Goal: Book appointment/travel/reservation

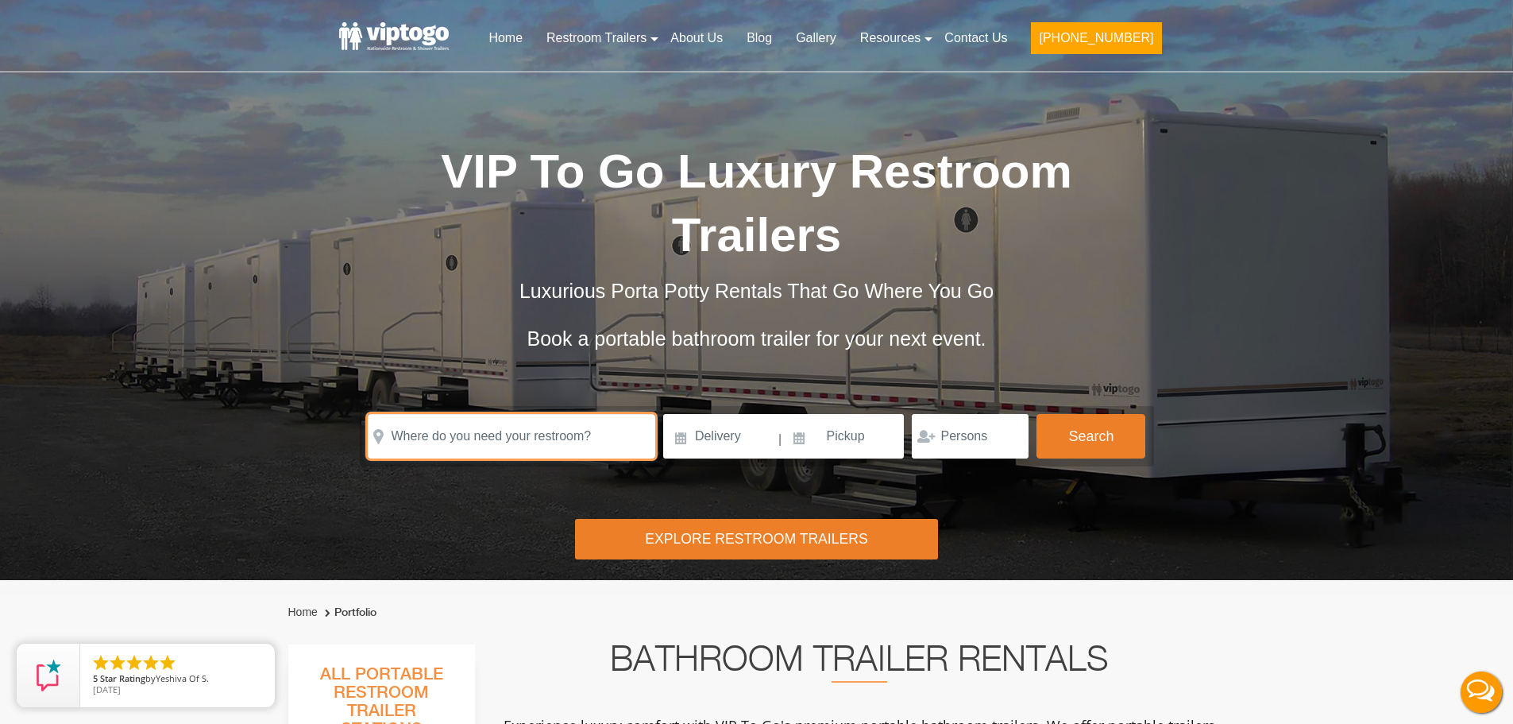
click at [508, 443] on input "text" at bounding box center [512, 436] width 288 height 44
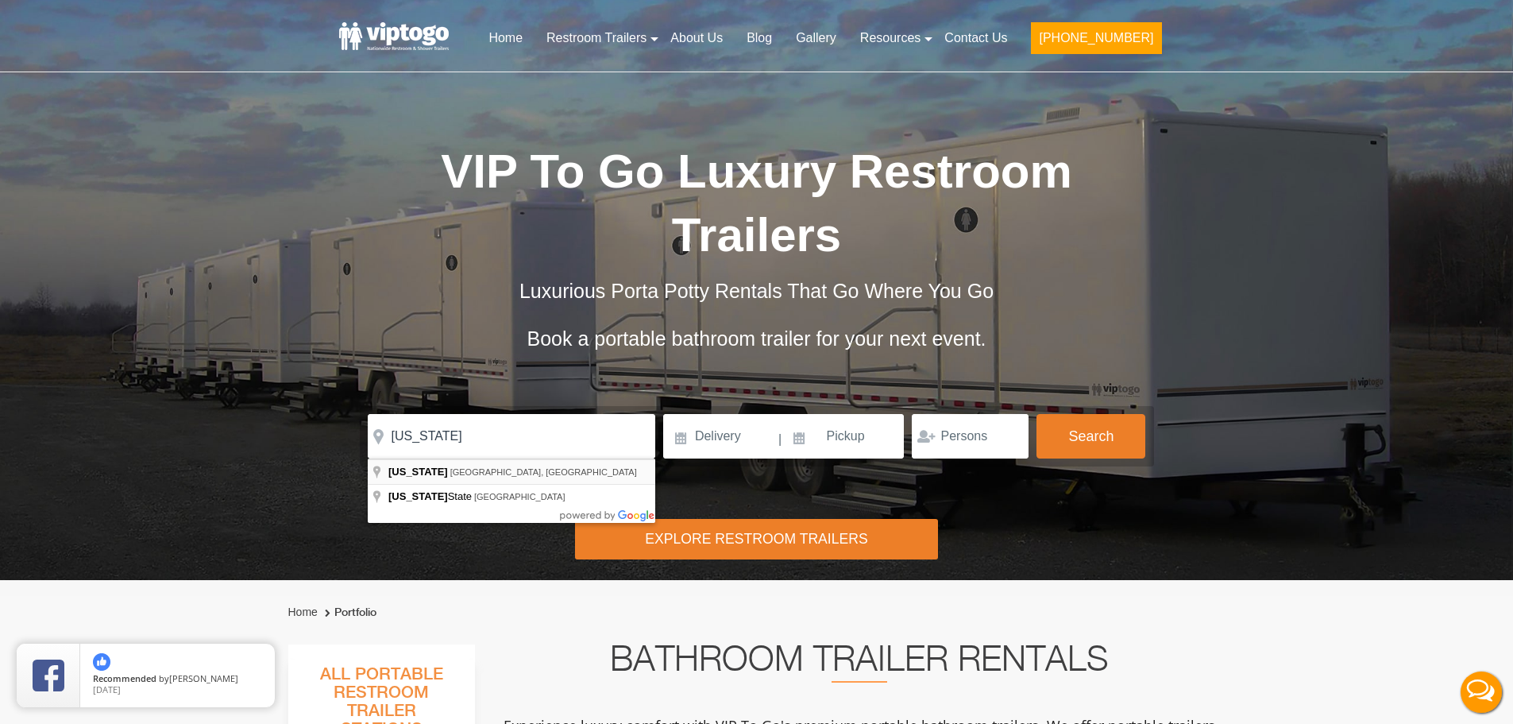
type input "[US_STATE], [GEOGRAPHIC_DATA], [GEOGRAPHIC_DATA]"
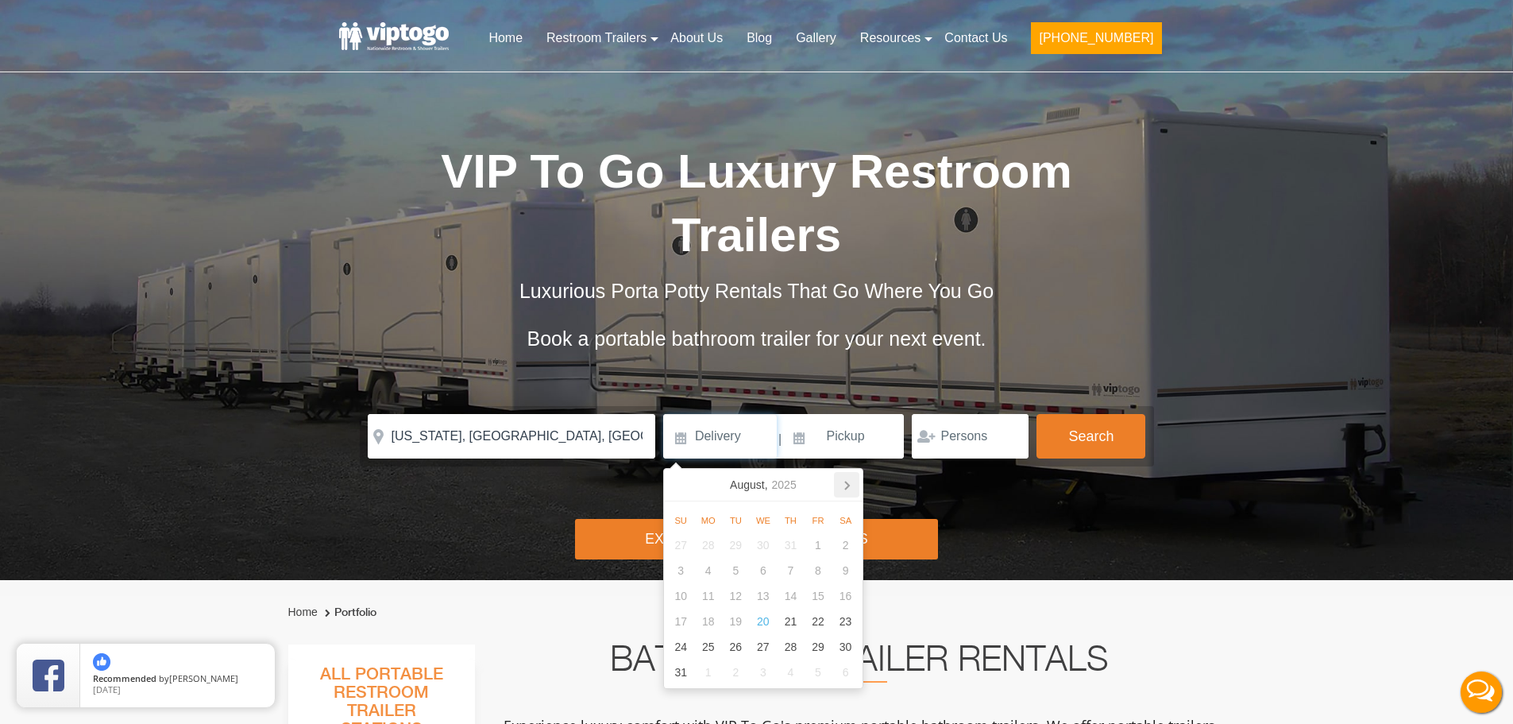
click at [853, 475] on icon at bounding box center [846, 484] width 25 height 25
click at [846, 547] on div "6" at bounding box center [846, 544] width 28 height 25
type input "[DATE]"
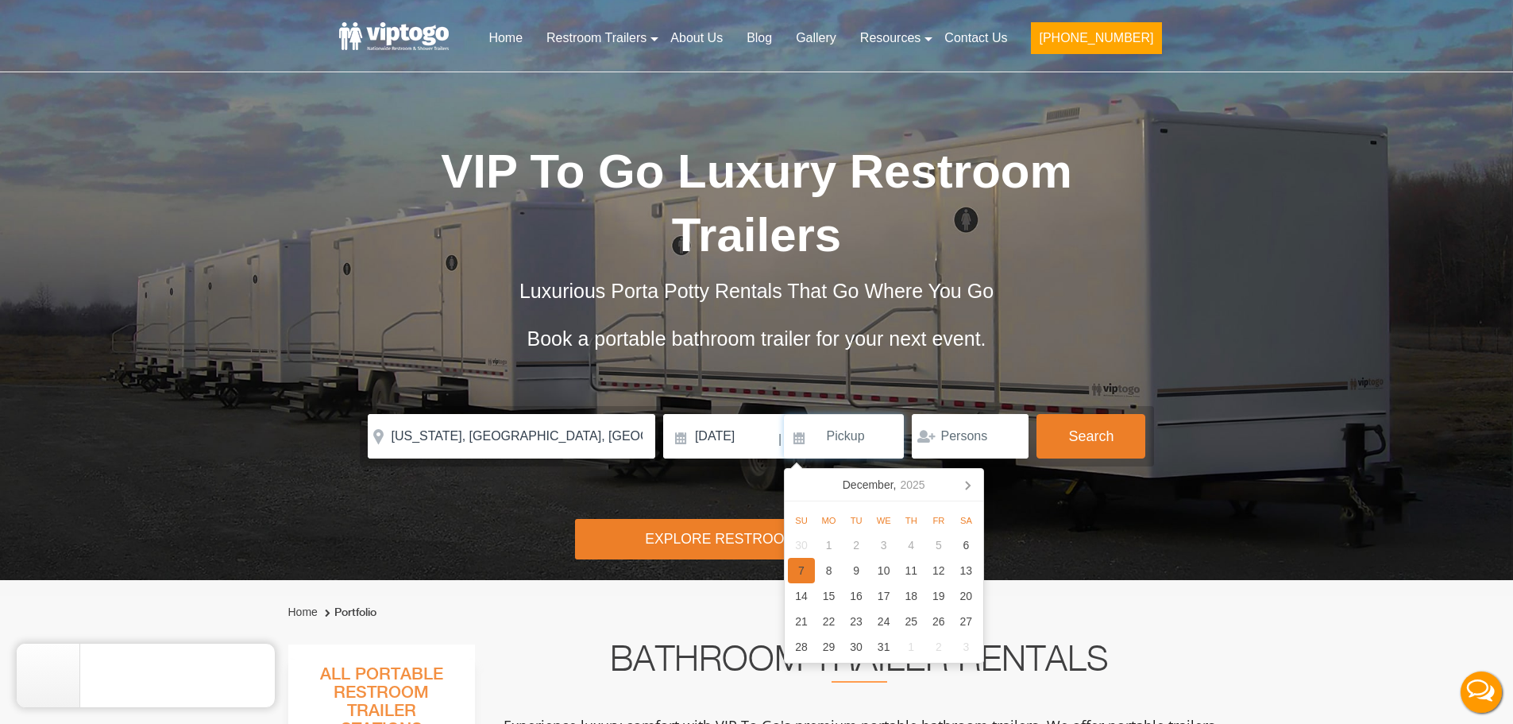
click at [807, 560] on div "7" at bounding box center [802, 570] width 28 height 25
type input "[DATE]"
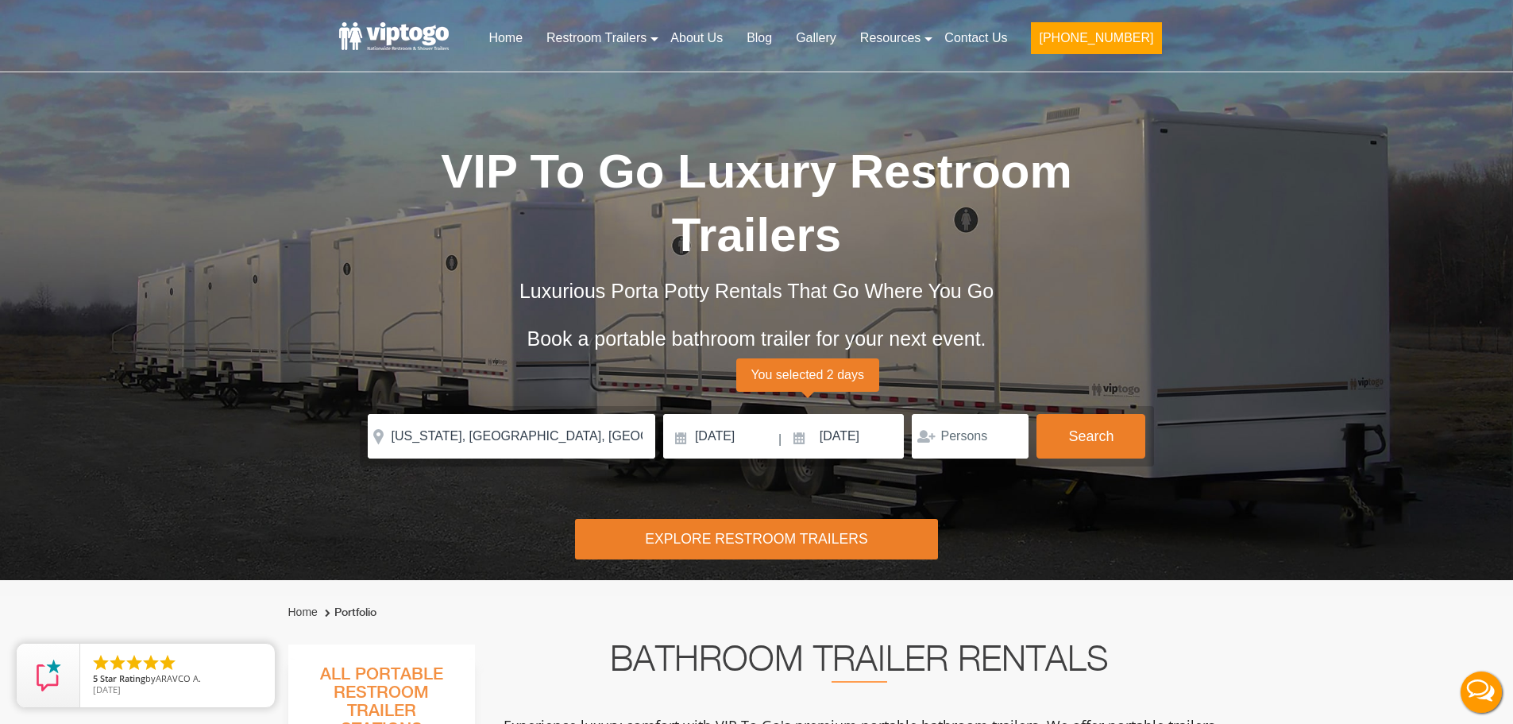
click at [1149, 409] on form "Please Input Valid address with zipcode Please Input Valid address with zipcode…" at bounding box center [757, 436] width 794 height 60
click at [1140, 415] on button "Search" at bounding box center [1091, 435] width 109 height 43
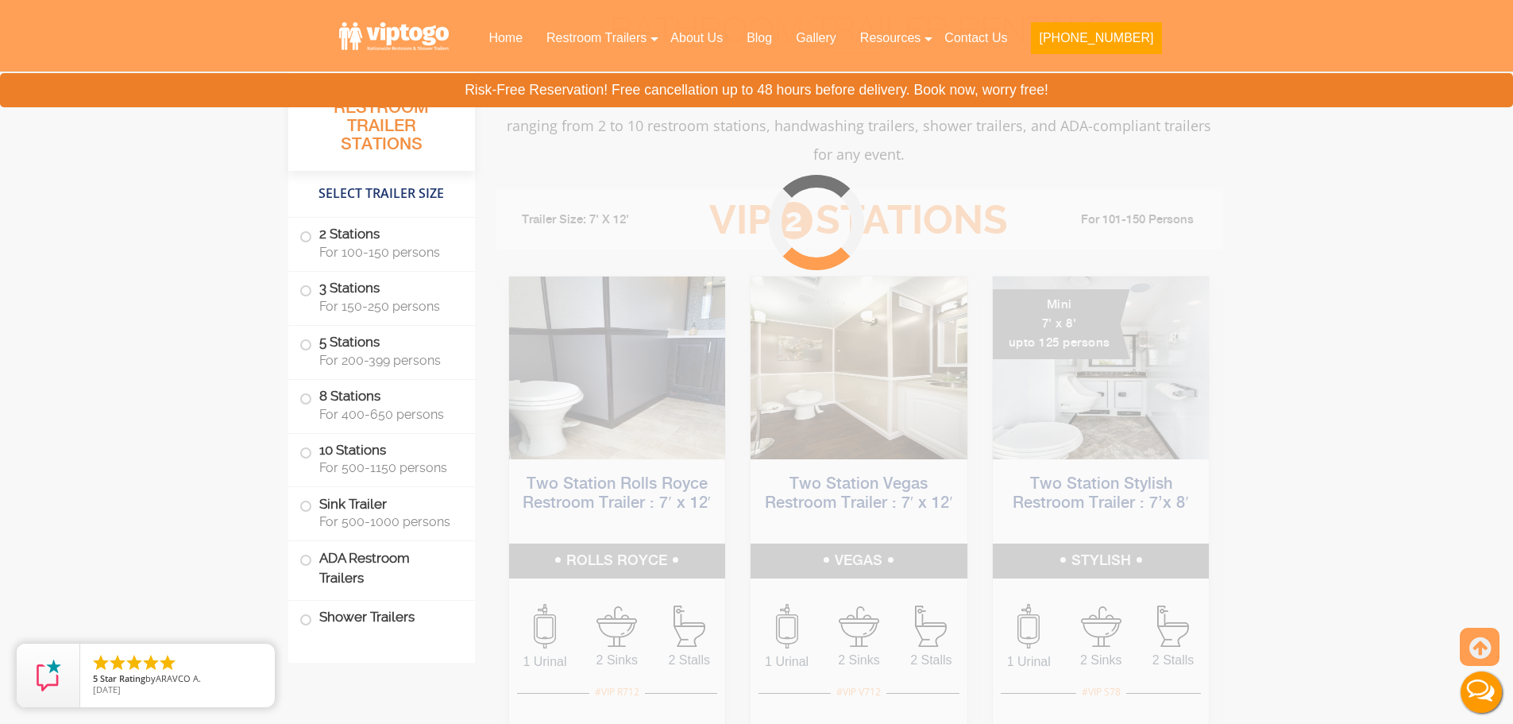
scroll to position [644, 0]
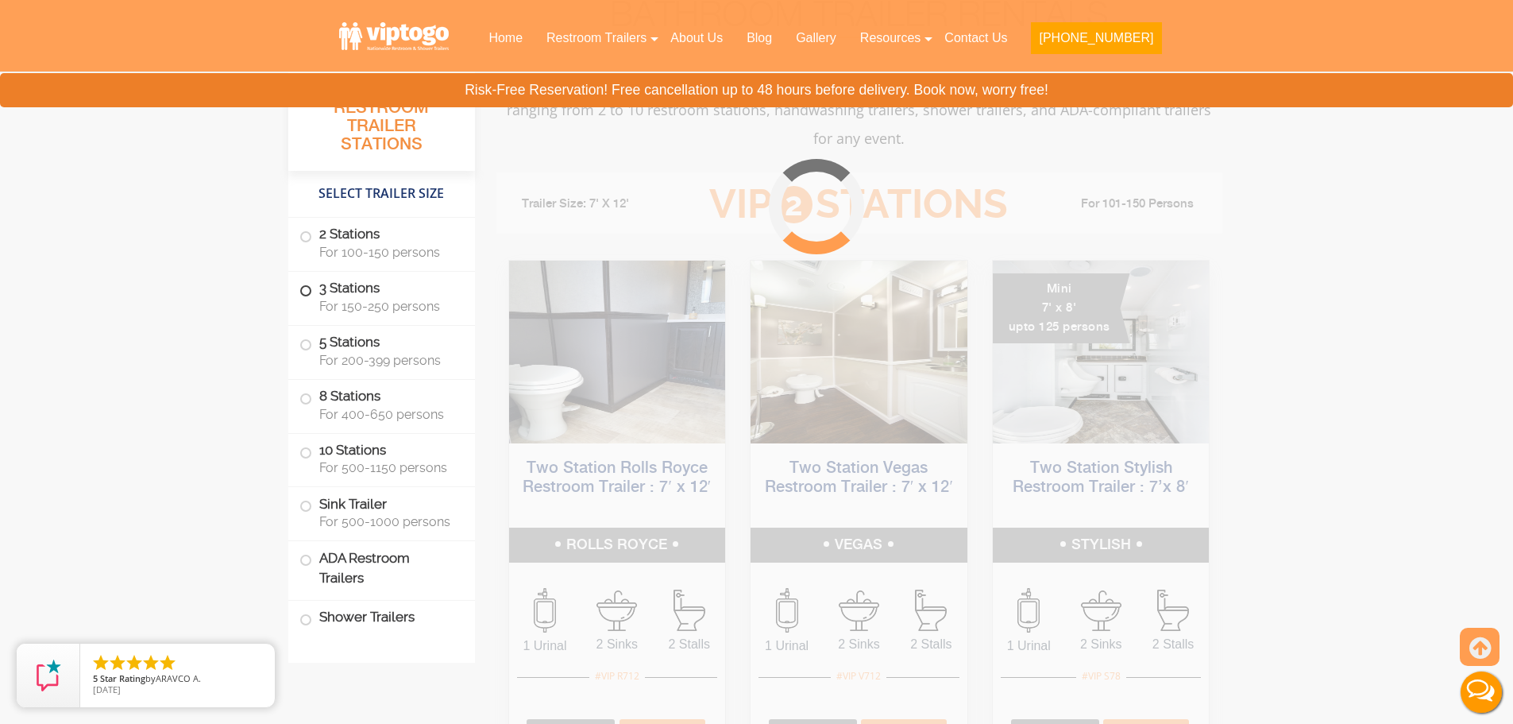
click at [367, 292] on label "3 Stations For 150-250 persons" at bounding box center [382, 296] width 164 height 49
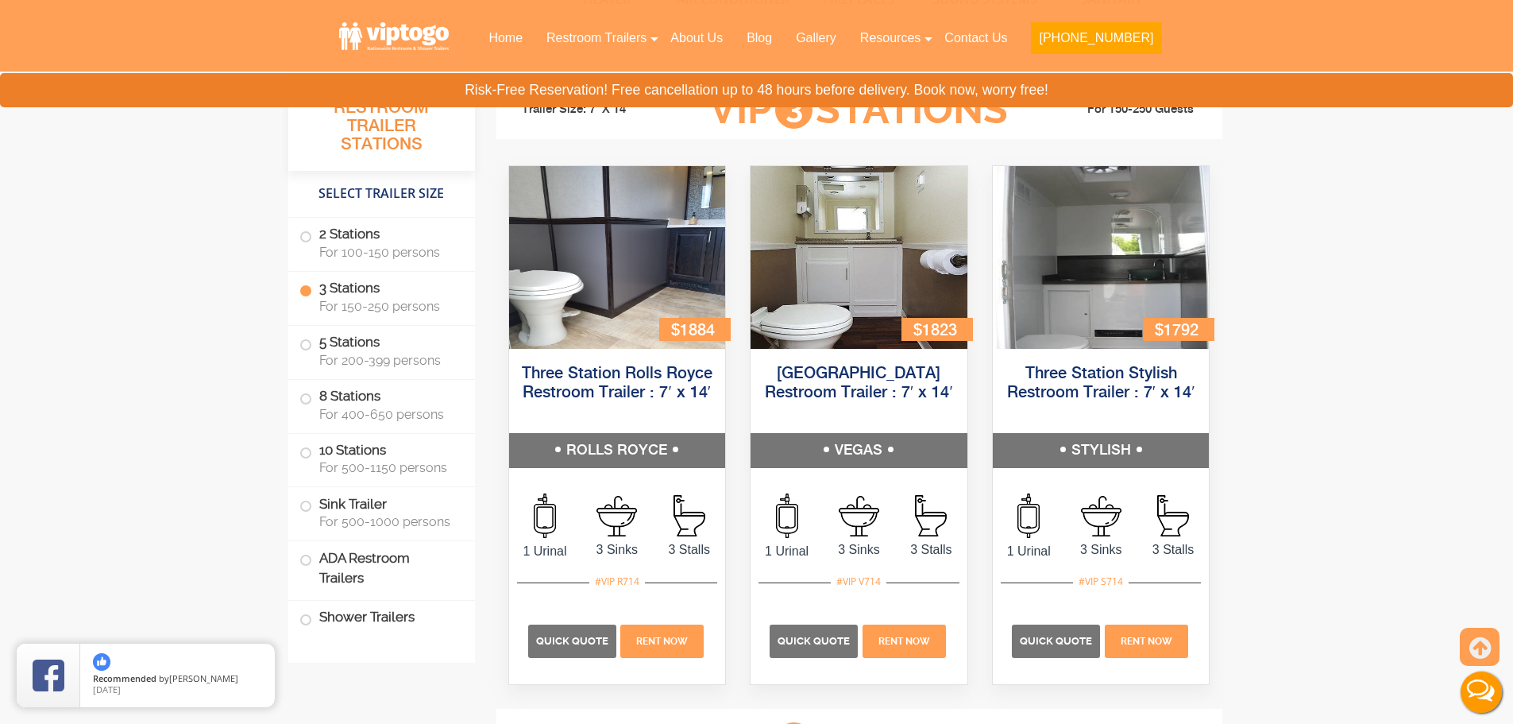
scroll to position [1750, 0]
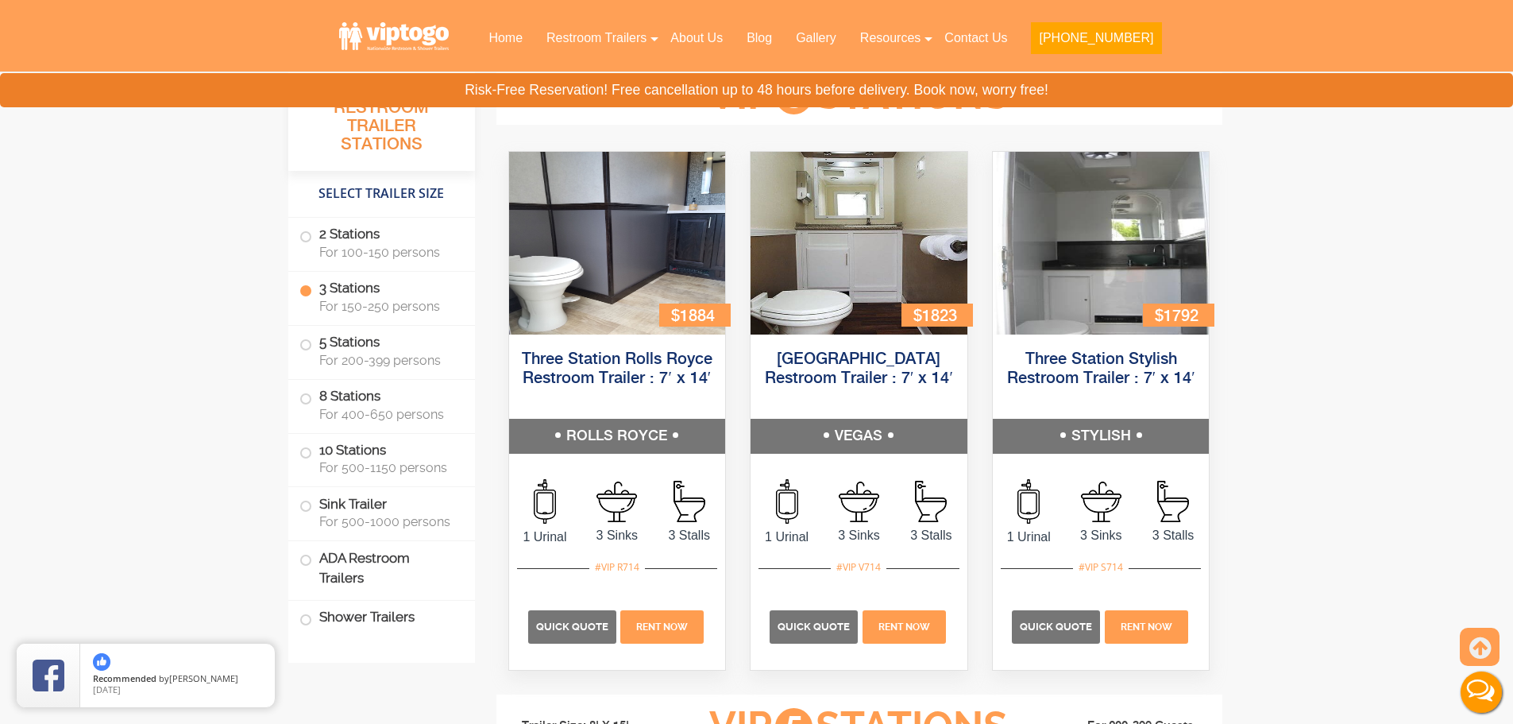
click at [381, 292] on label "3 Stations For 150-250 persons" at bounding box center [382, 296] width 164 height 49
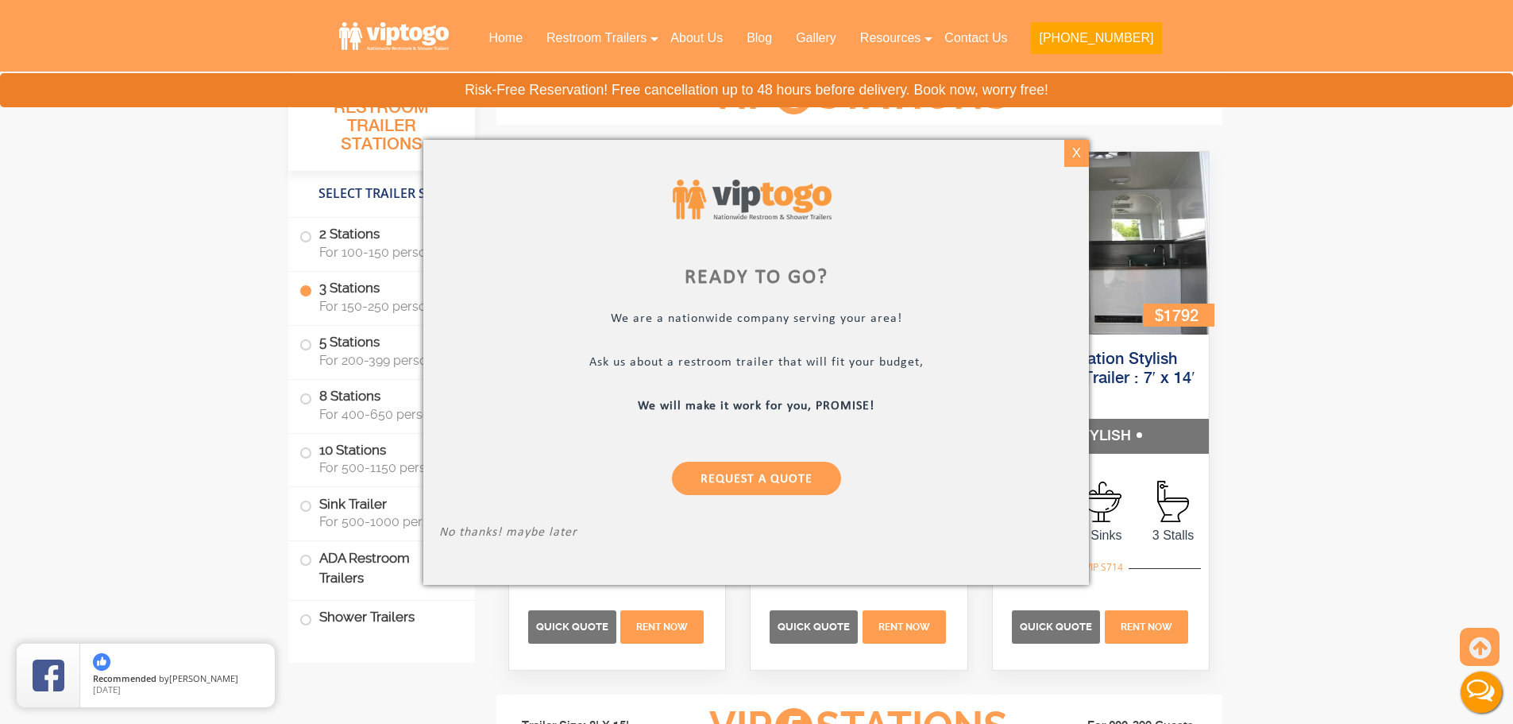
click at [1074, 155] on div "X" at bounding box center [1077, 153] width 25 height 27
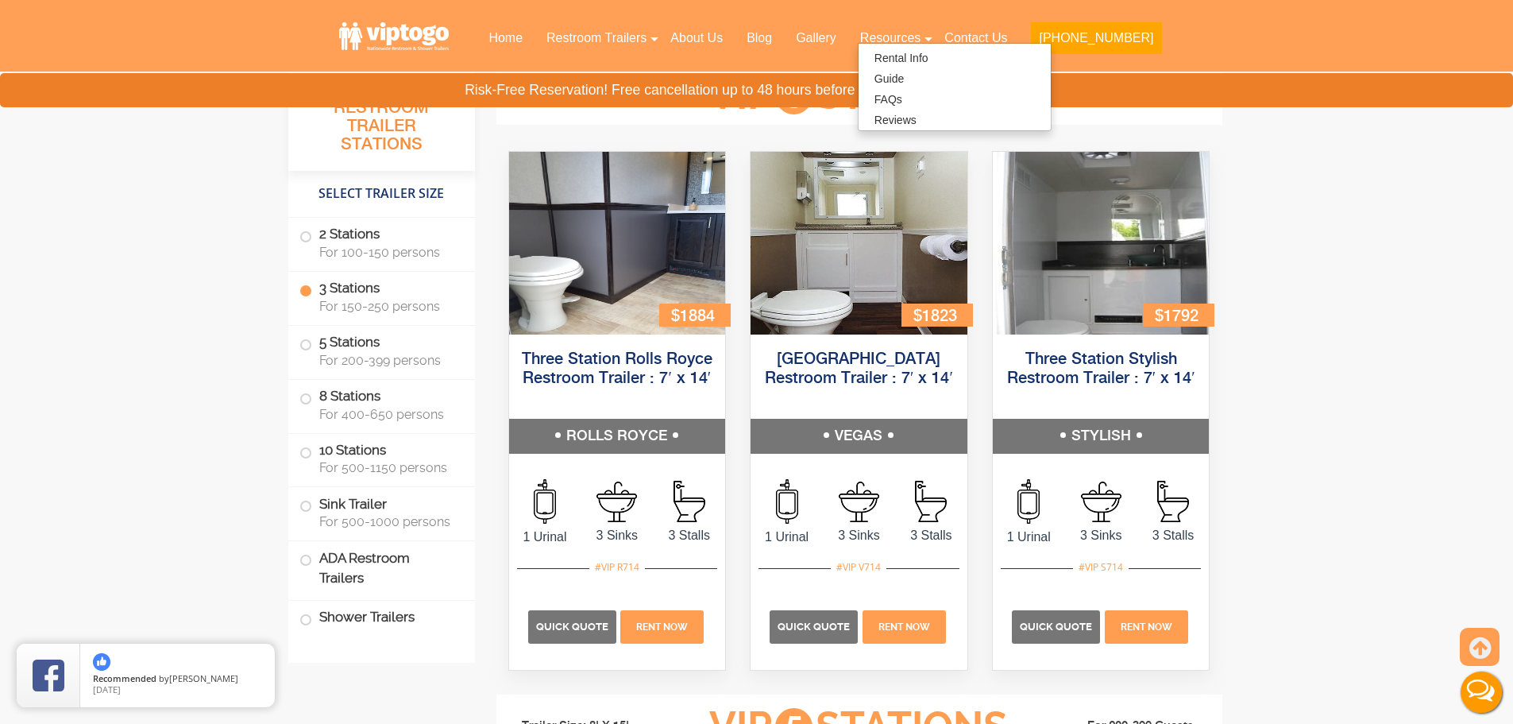
click at [355, 284] on label "3 Stations For 150-250 persons" at bounding box center [382, 296] width 164 height 49
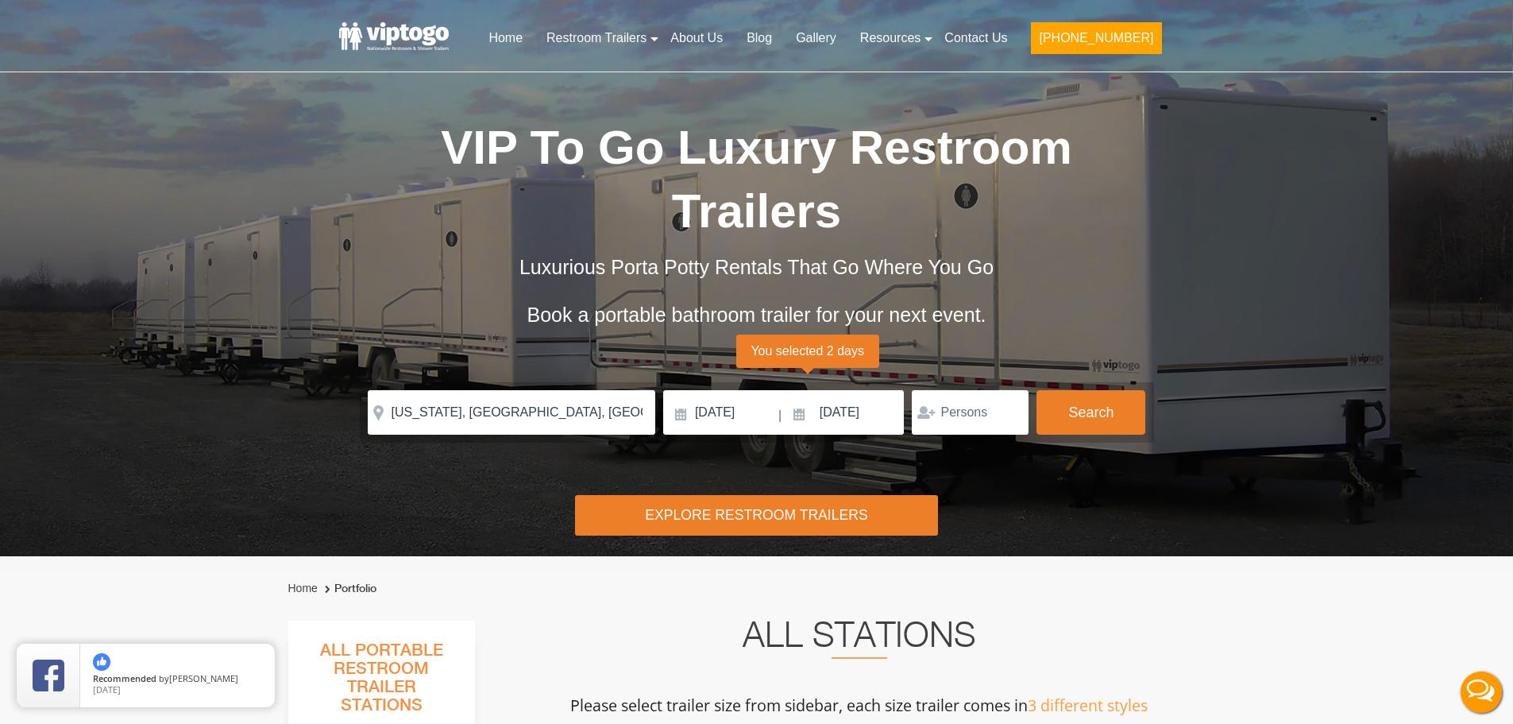
scroll to position [0, 0]
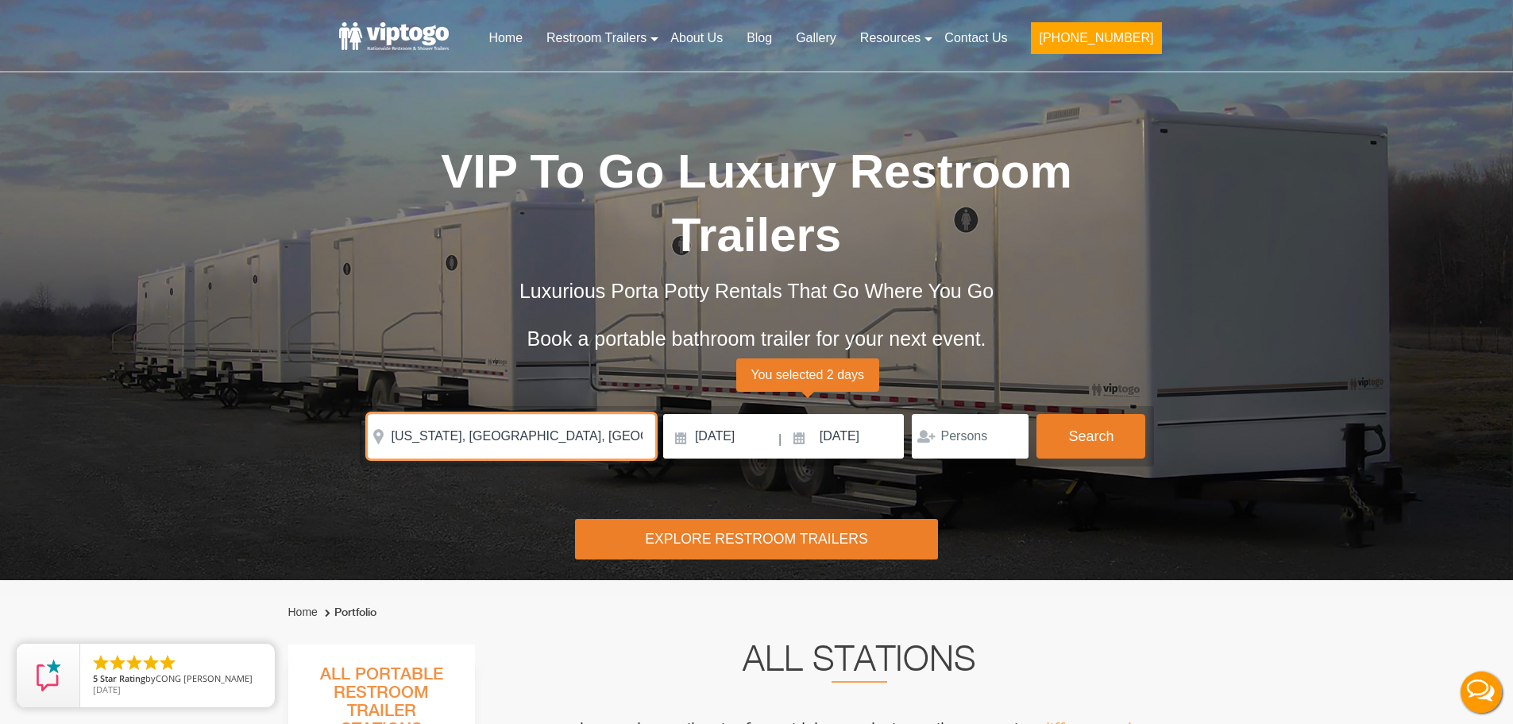
drag, startPoint x: 539, startPoint y: 428, endPoint x: 344, endPoint y: 398, distance: 197.8
click at [344, 398] on div "VIP To Go Luxury Restroom Trailers Luxurious Porta Potty Rentals That Go Where …" at bounding box center [757, 263] width 834 height 406
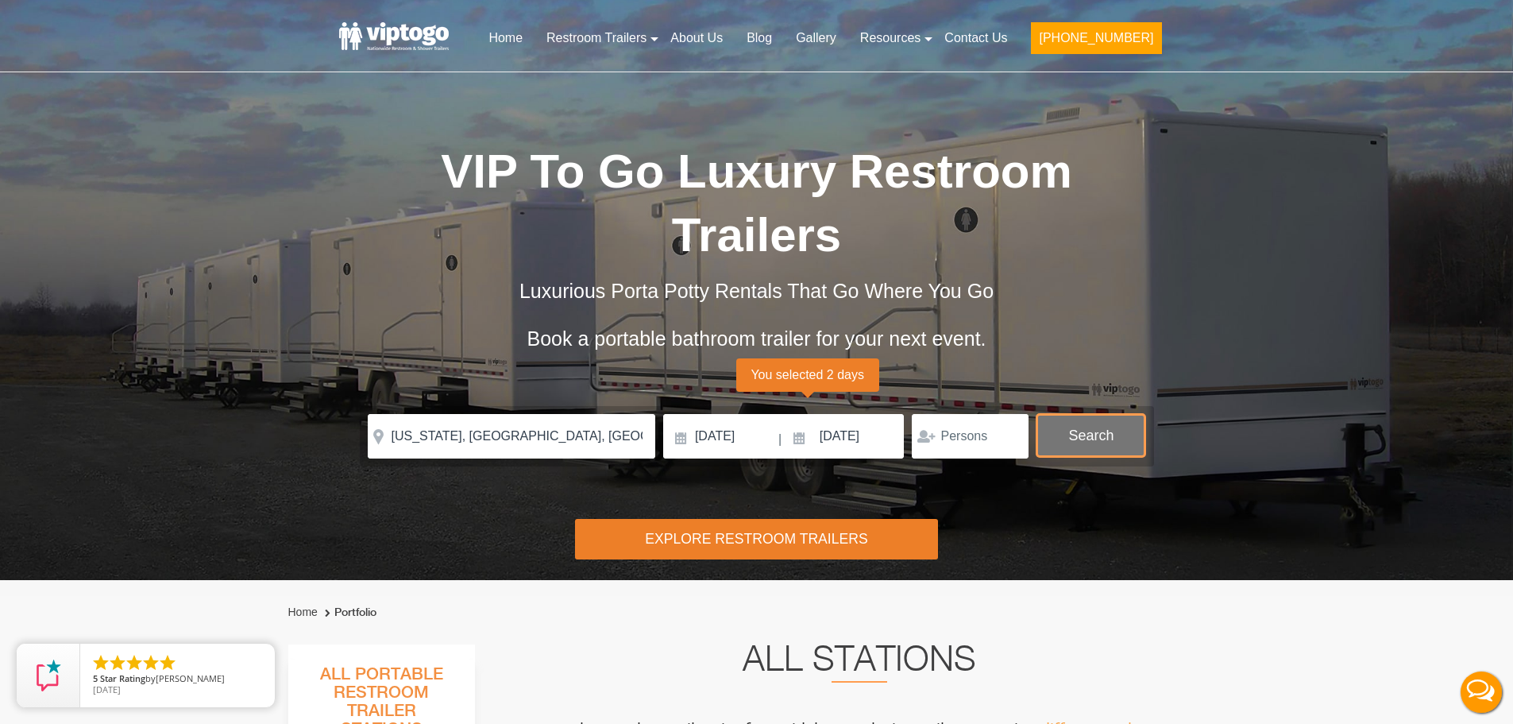
click at [1104, 449] on button "Search" at bounding box center [1091, 435] width 109 height 43
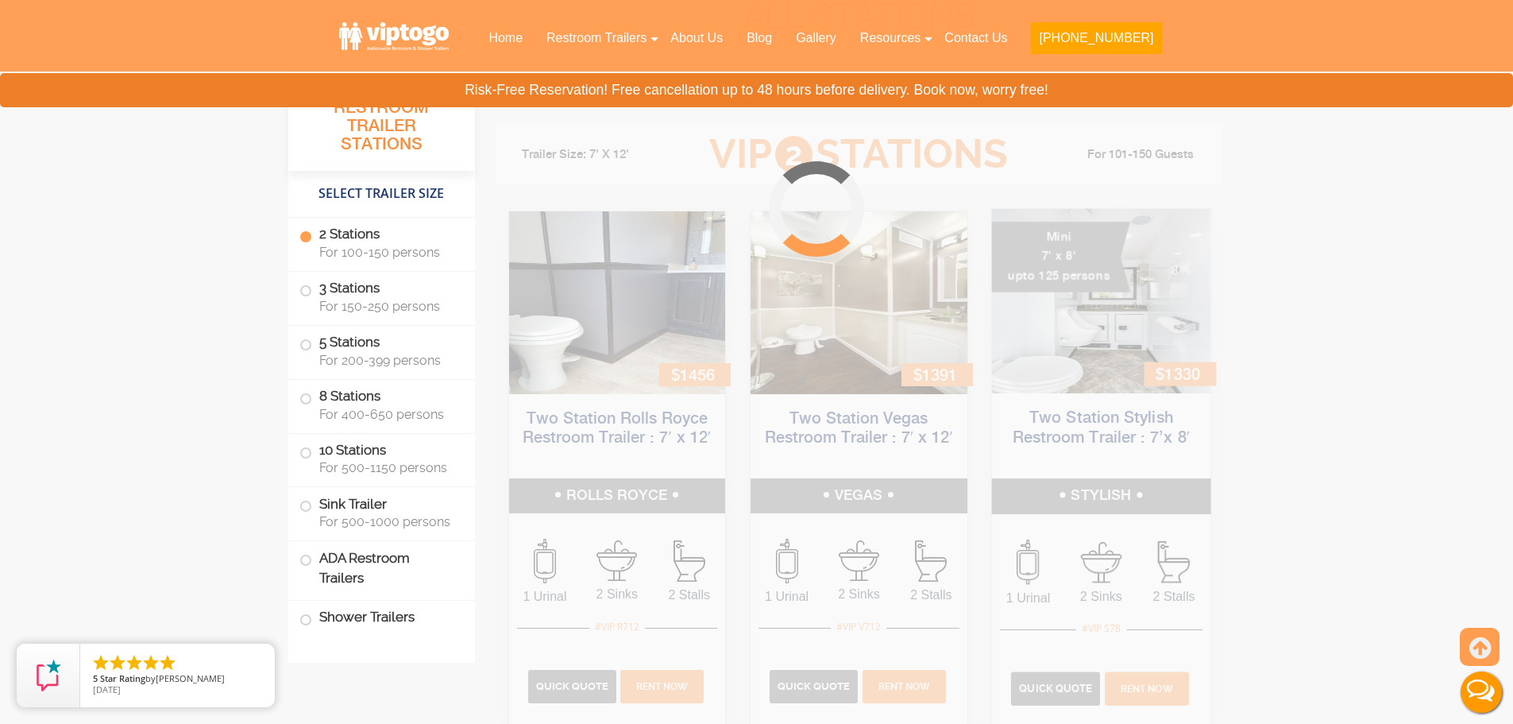
scroll to position [644, 0]
click at [347, 287] on label "3 Stations For 150-250 persons" at bounding box center [382, 296] width 164 height 49
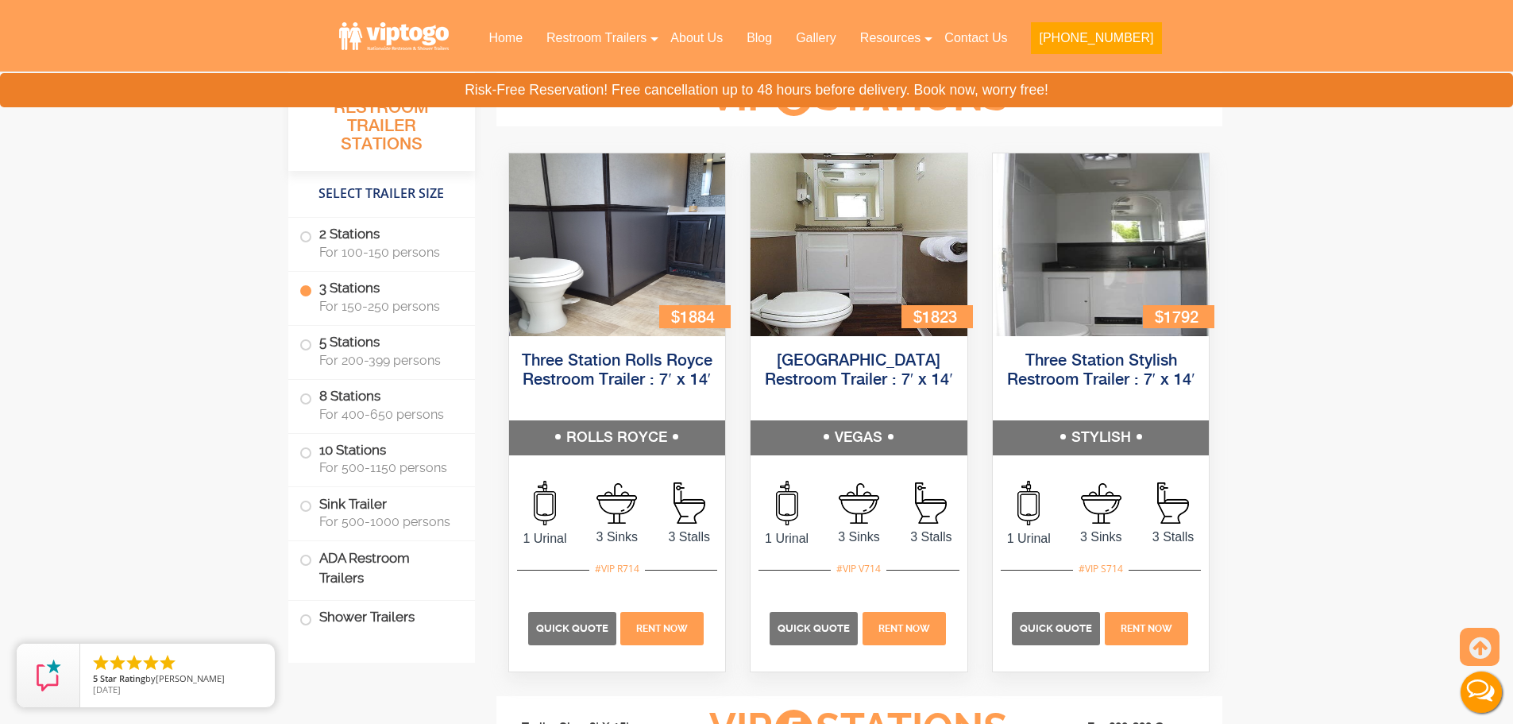
scroll to position [1750, 0]
